Goal: Task Accomplishment & Management: Use online tool/utility

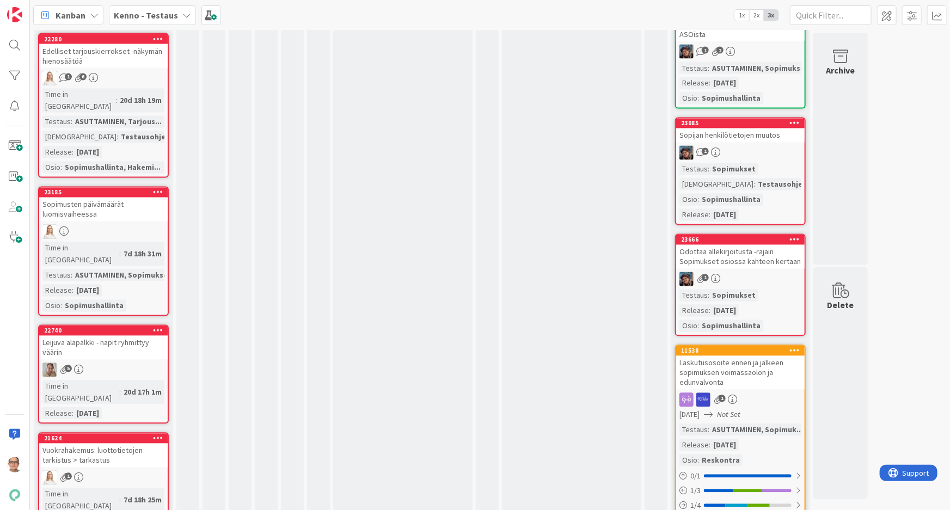
scroll to position [3118, 0]
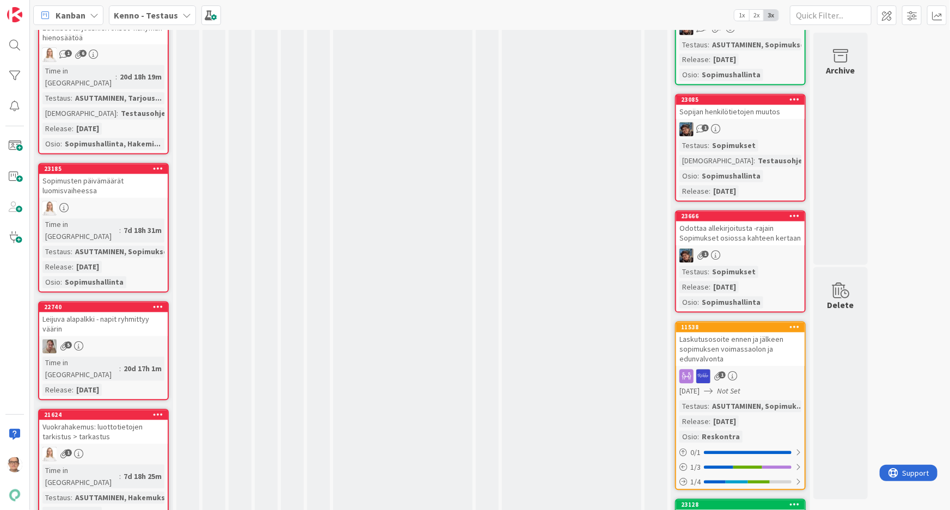
click at [138, 492] on div "ASUTTAMINEN, Hakemukset" at bounding box center [123, 498] width 103 height 12
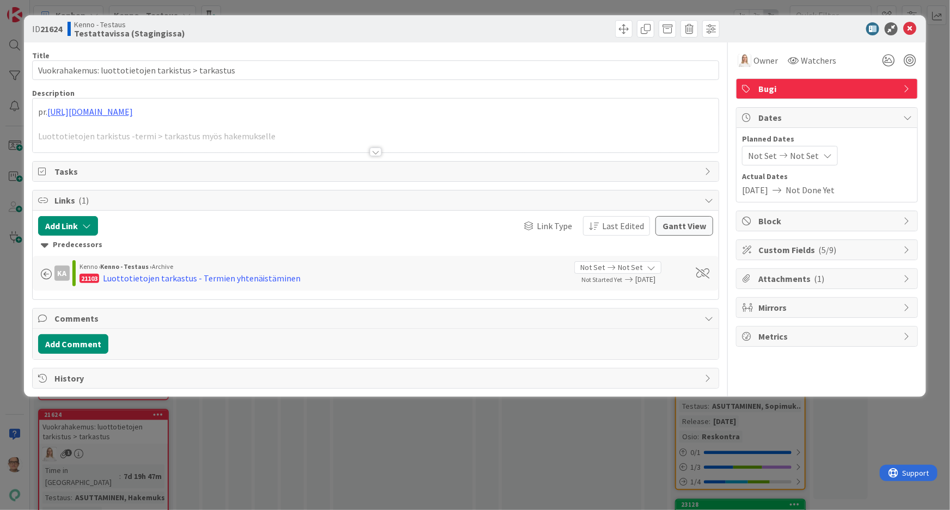
click at [373, 152] on div at bounding box center [376, 152] width 12 height 9
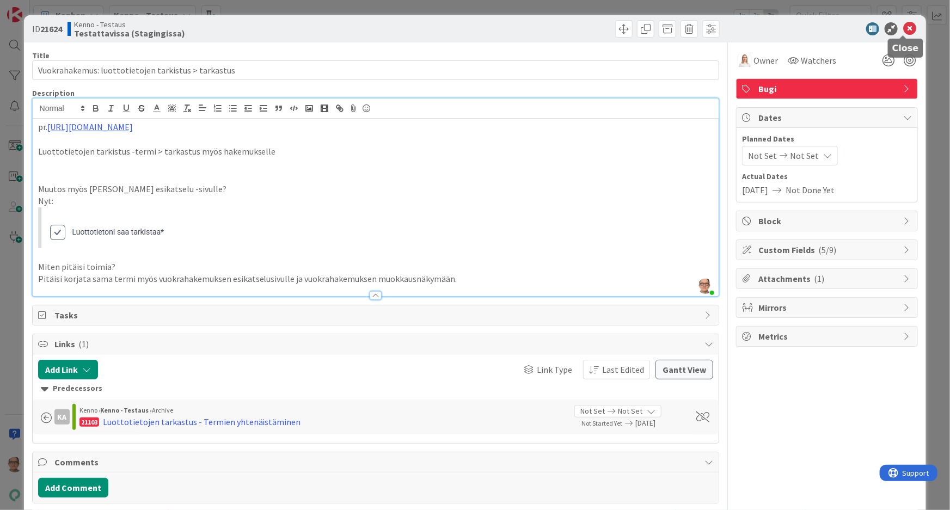
click at [904, 28] on icon at bounding box center [909, 28] width 13 height 13
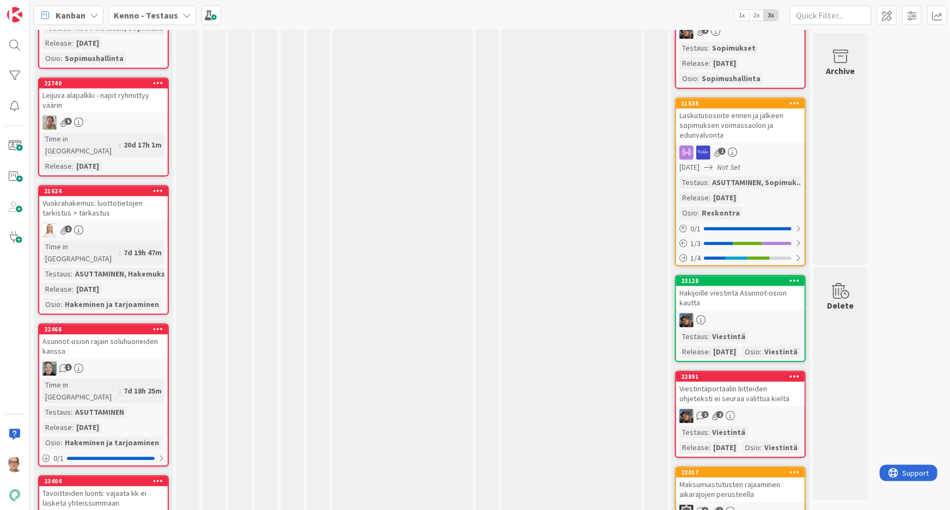
scroll to position [3365, 0]
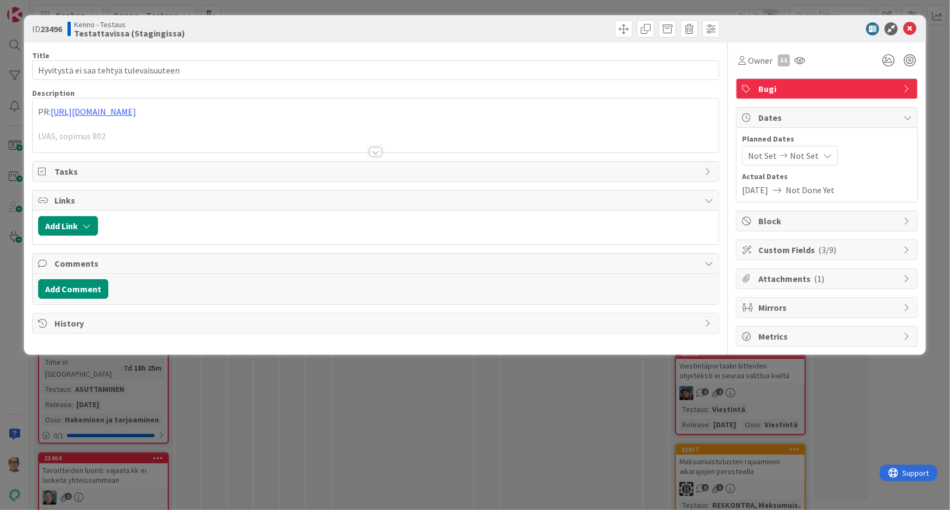
click at [372, 151] on div at bounding box center [376, 152] width 12 height 9
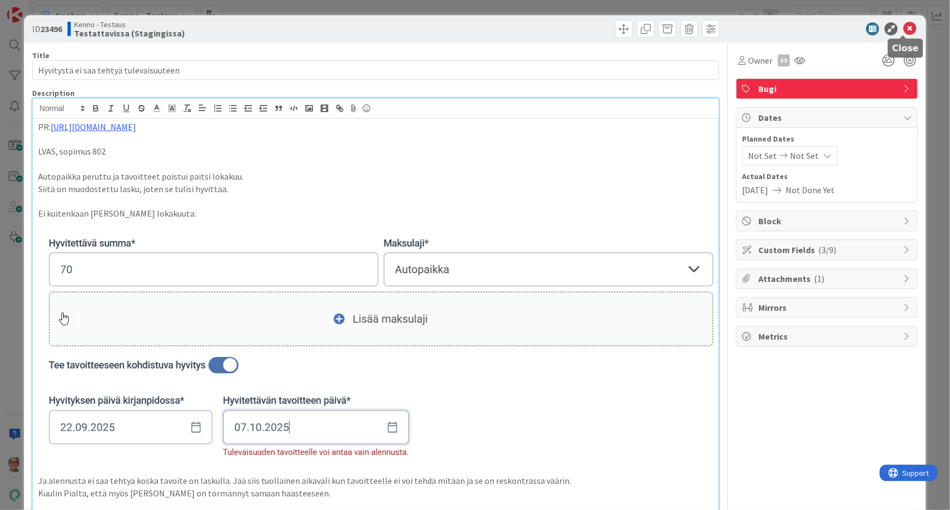
click at [904, 26] on icon at bounding box center [909, 28] width 13 height 13
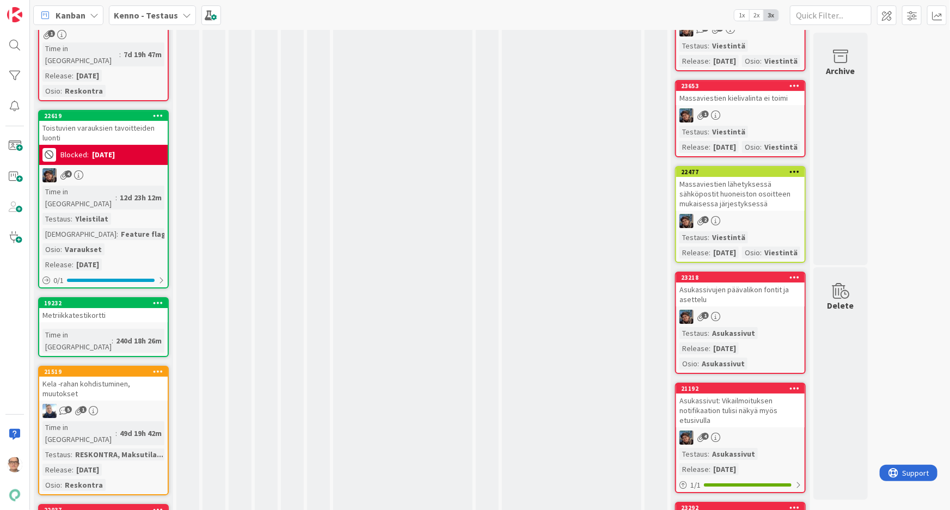
scroll to position [4008, 0]
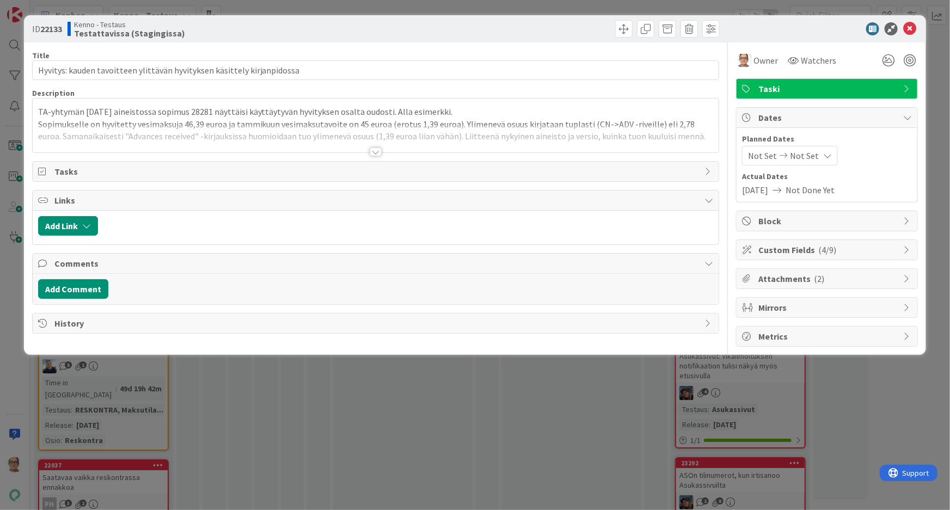
click at [375, 150] on div at bounding box center [376, 152] width 12 height 9
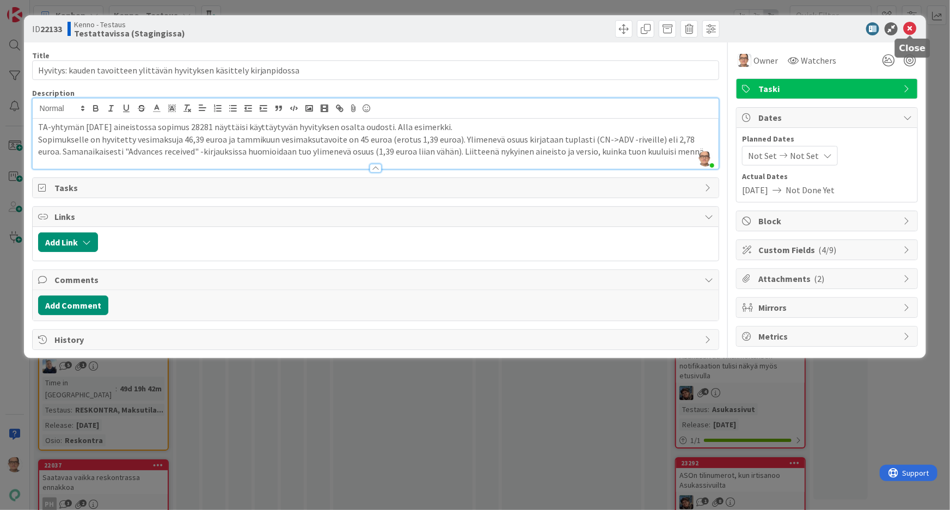
click at [910, 25] on icon at bounding box center [909, 28] width 13 height 13
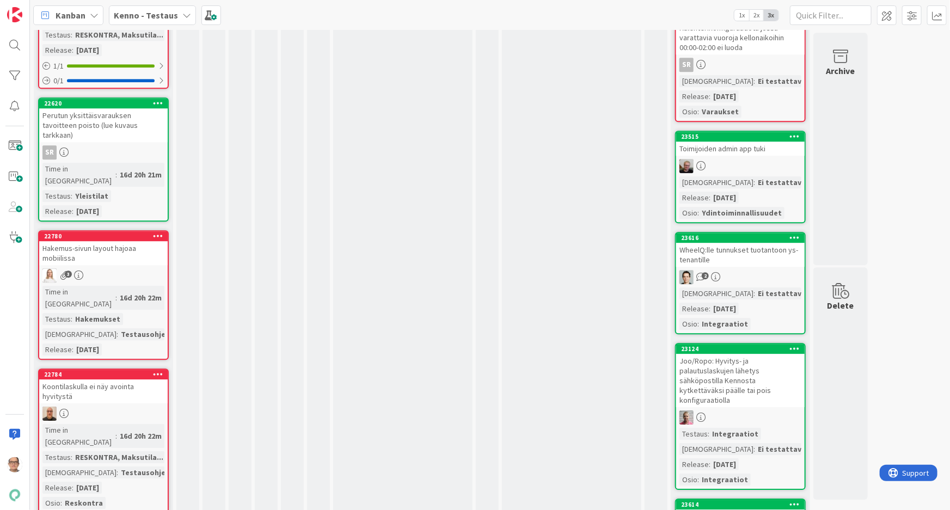
scroll to position [5740, 0]
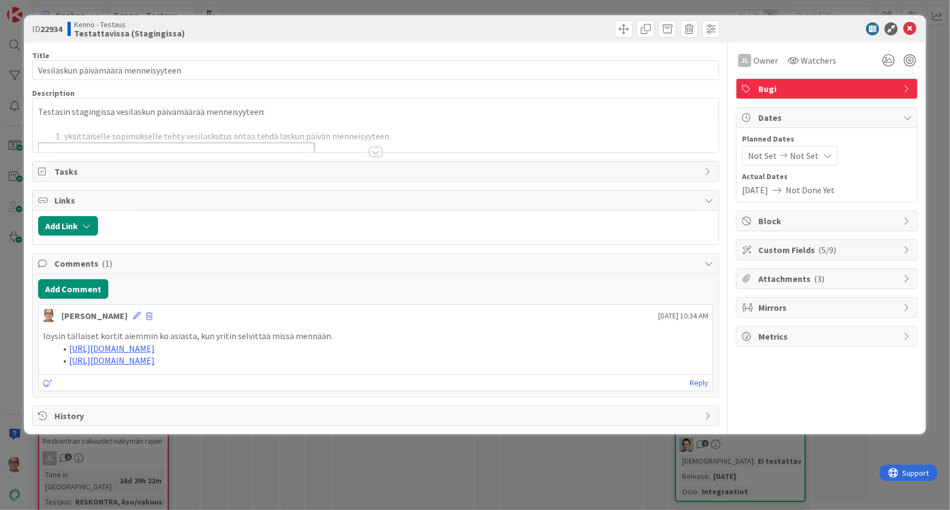
click at [377, 150] on div at bounding box center [376, 152] width 12 height 9
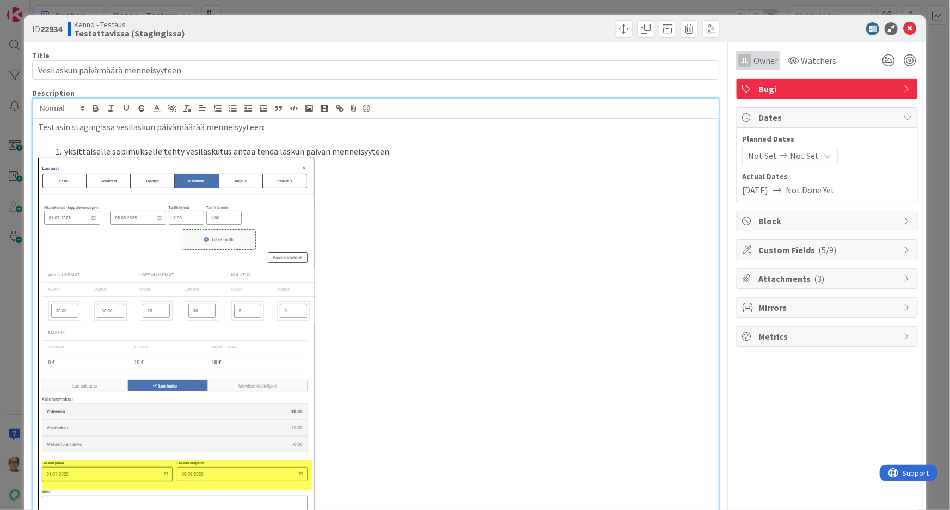
click at [753, 58] on span "Owner" at bounding box center [765, 60] width 24 height 13
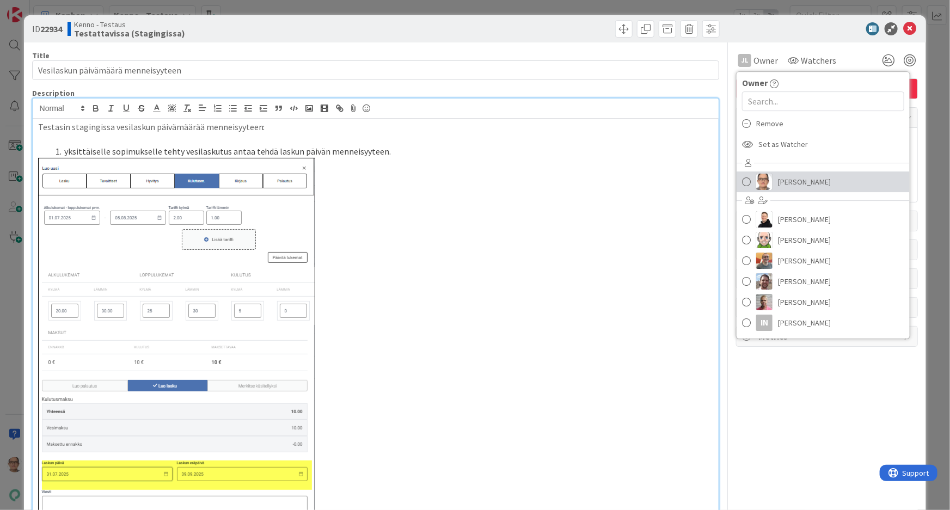
click at [778, 183] on span "[PERSON_NAME]" at bounding box center [804, 182] width 53 height 16
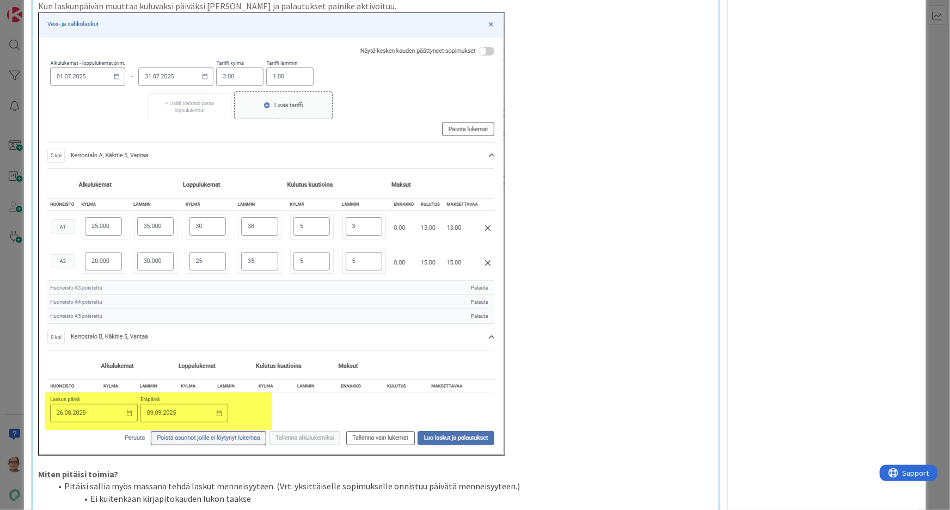
scroll to position [1286, 0]
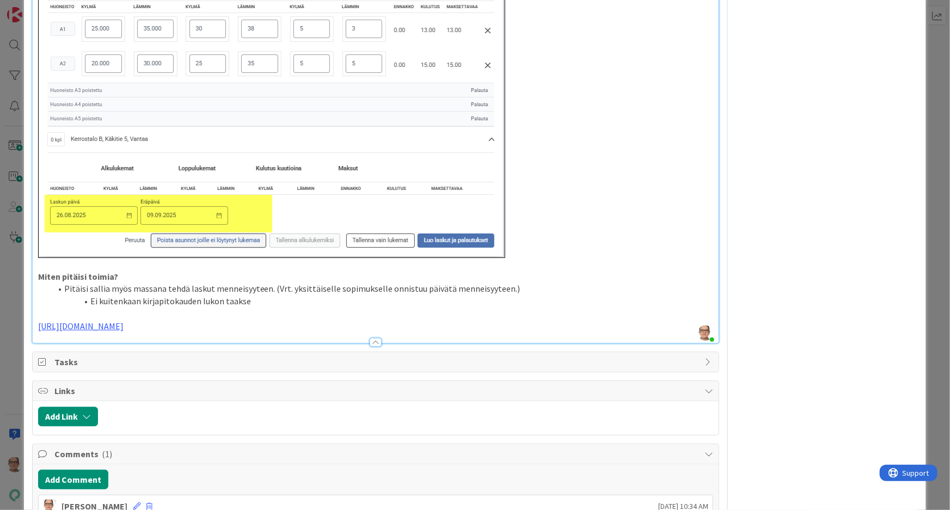
click at [276, 326] on p "[URL][DOMAIN_NAME]" at bounding box center [376, 326] width 676 height 13
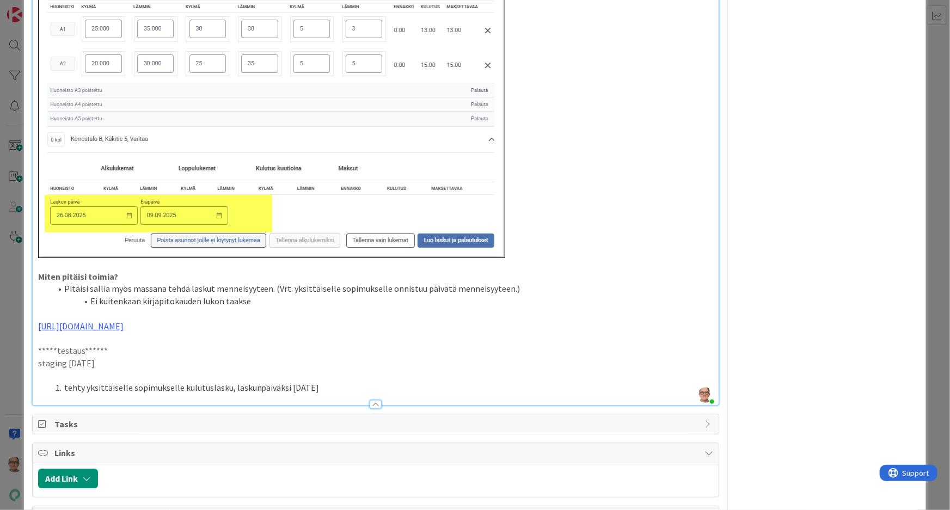
click at [224, 391] on li "tehty yksittäiselle sopimukselle kulutuslasku, laskunpäiväksi [DATE]" at bounding box center [382, 388] width 662 height 13
click at [367, 386] on li "tehty yksittäiselle sopimukselle kulutuslasku [DATE], laskunpäiväksi [DATE]" at bounding box center [382, 388] width 662 height 13
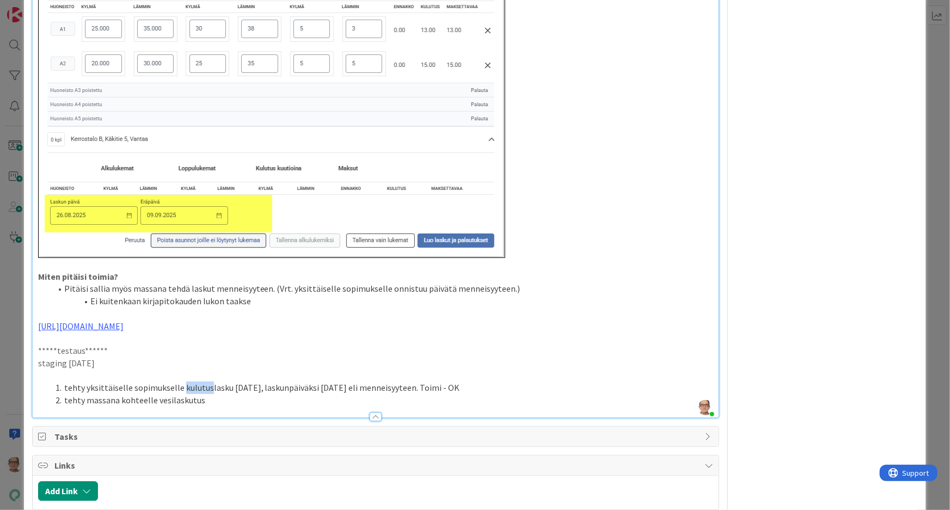
drag, startPoint x: 205, startPoint y: 389, endPoint x: 179, endPoint y: 391, distance: 26.2
click at [179, 391] on li "tehty yksittäiselle sopimukselle kulutuslasku [DATE], laskunpäiväksi [DATE] eli…" at bounding box center [382, 388] width 662 height 13
click at [220, 398] on li "tehty massana kohteelle vesilaskutus" at bounding box center [382, 400] width 662 height 13
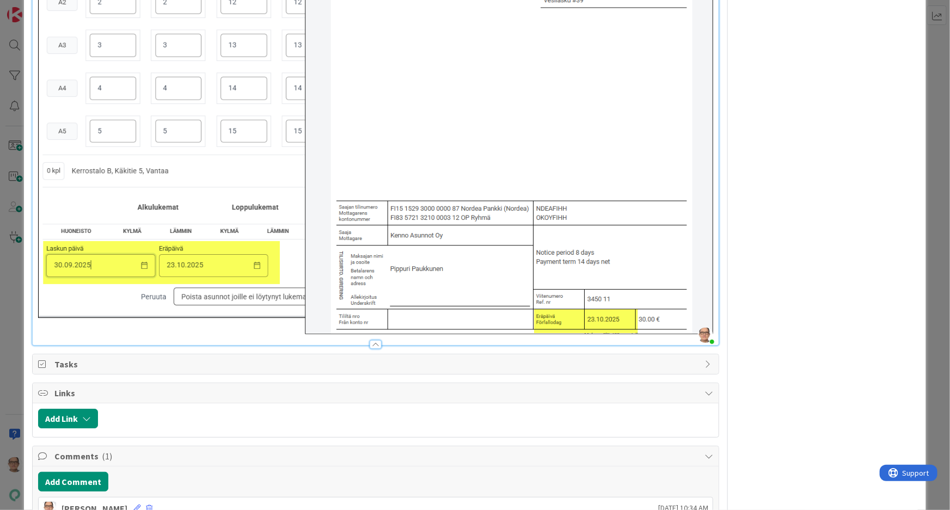
scroll to position [1880, 0]
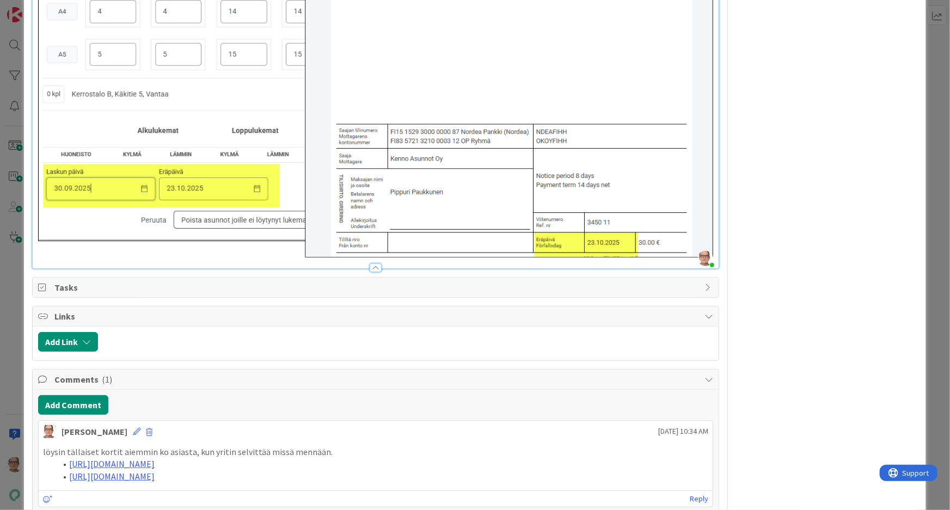
click at [375, 264] on div at bounding box center [376, 267] width 12 height 9
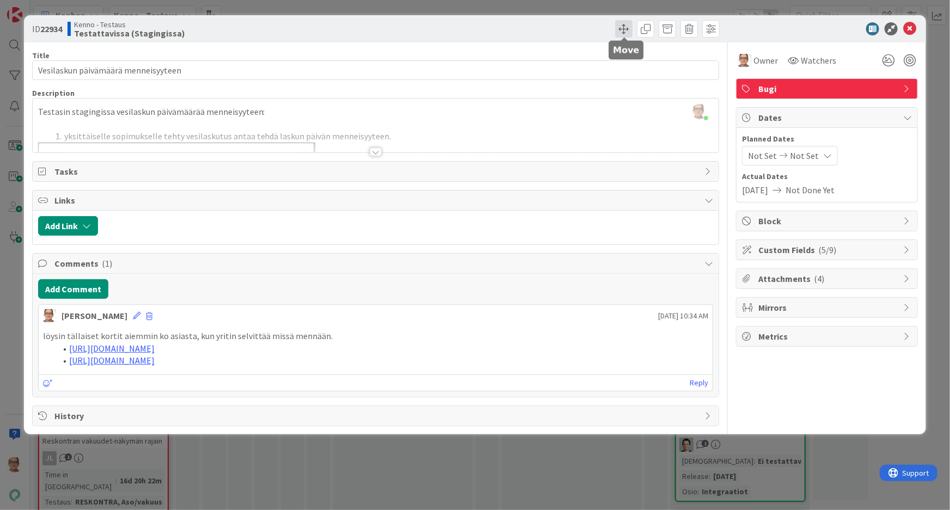
click at [621, 28] on span at bounding box center [623, 28] width 17 height 17
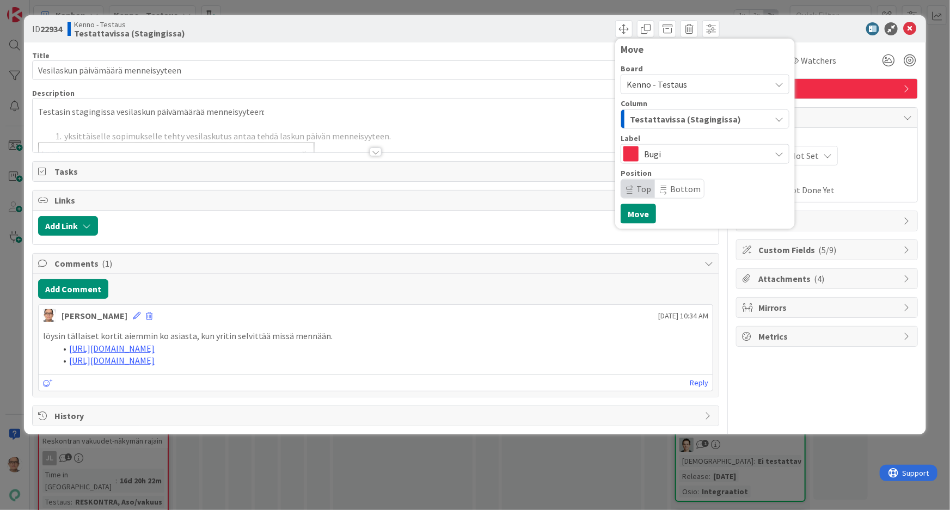
click at [651, 115] on span "Testattavissa (Stagingissa)" at bounding box center [685, 119] width 111 height 14
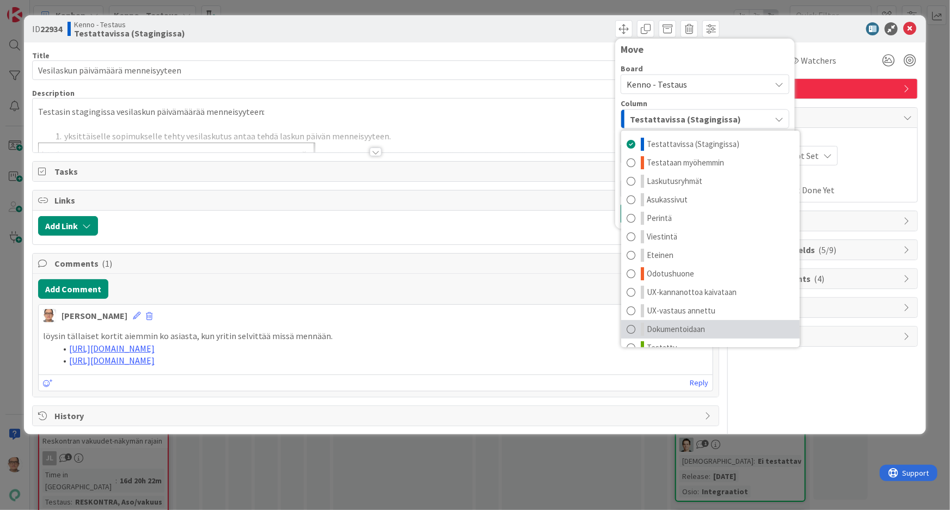
scroll to position [14, 0]
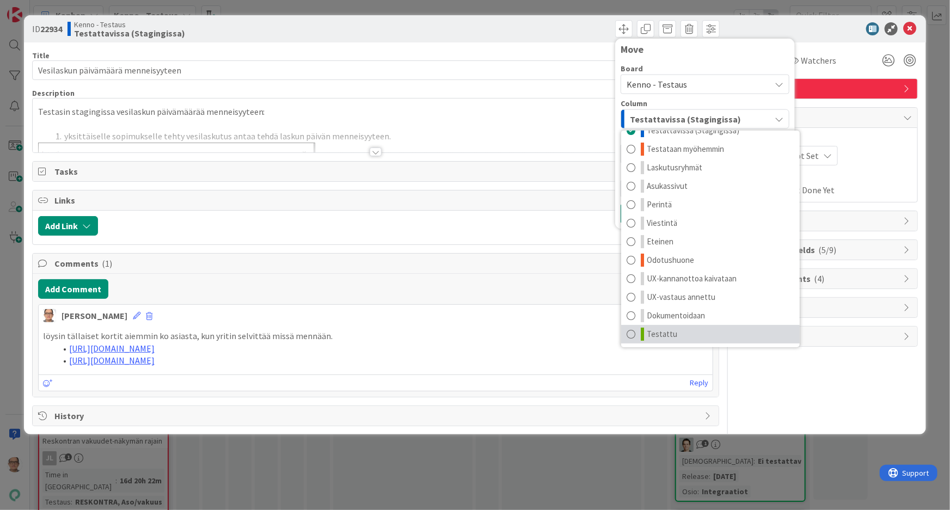
click at [633, 334] on span at bounding box center [631, 334] width 9 height 13
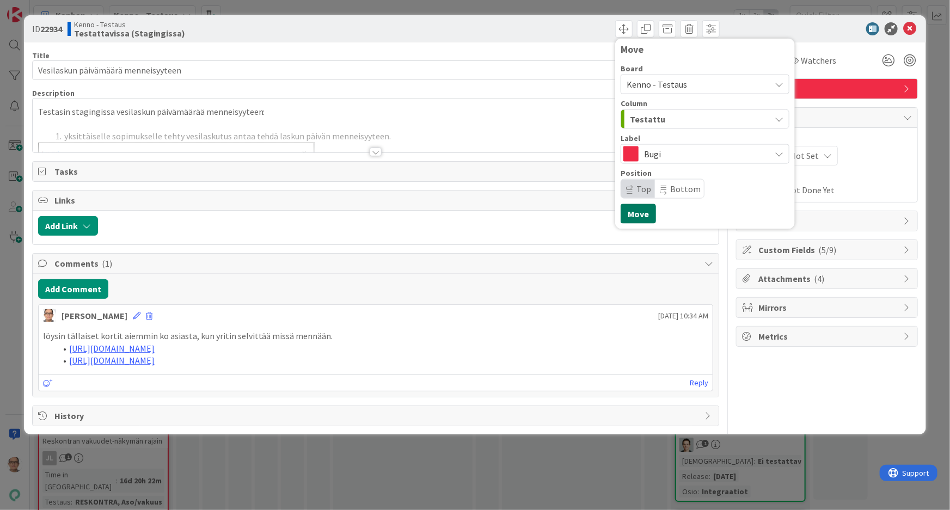
click at [635, 210] on button "Move" at bounding box center [638, 214] width 35 height 20
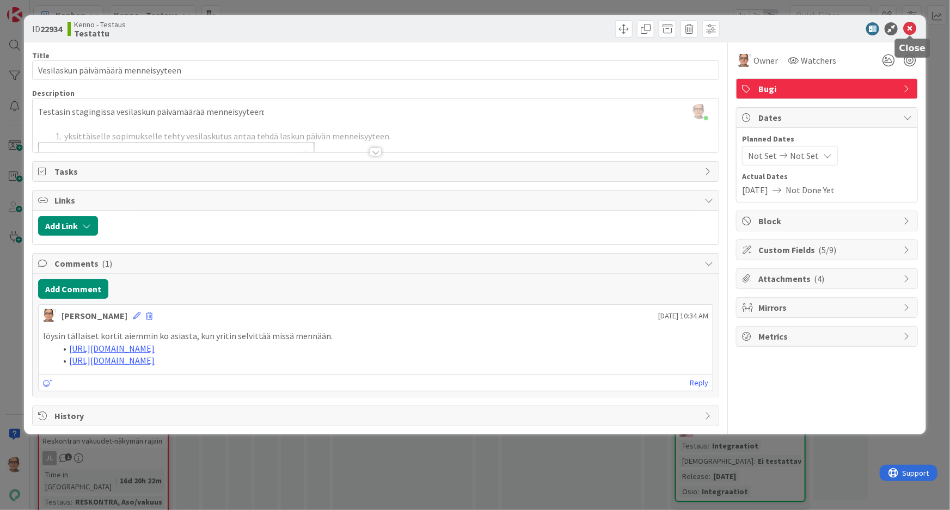
click at [911, 27] on icon at bounding box center [909, 28] width 13 height 13
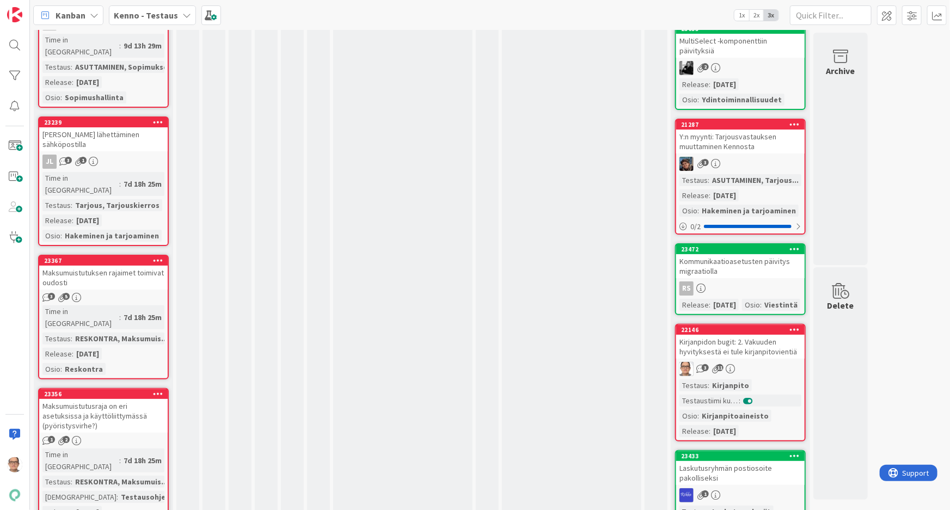
scroll to position [2276, 0]
